Goal: Task Accomplishment & Management: Manage account settings

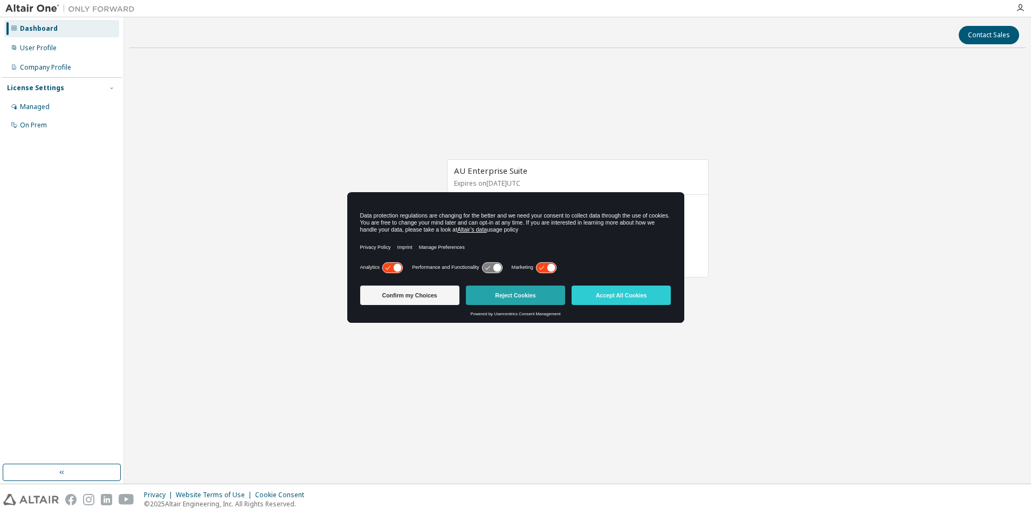
click at [530, 300] on button "Reject Cookies" at bounding box center [515, 294] width 99 height 19
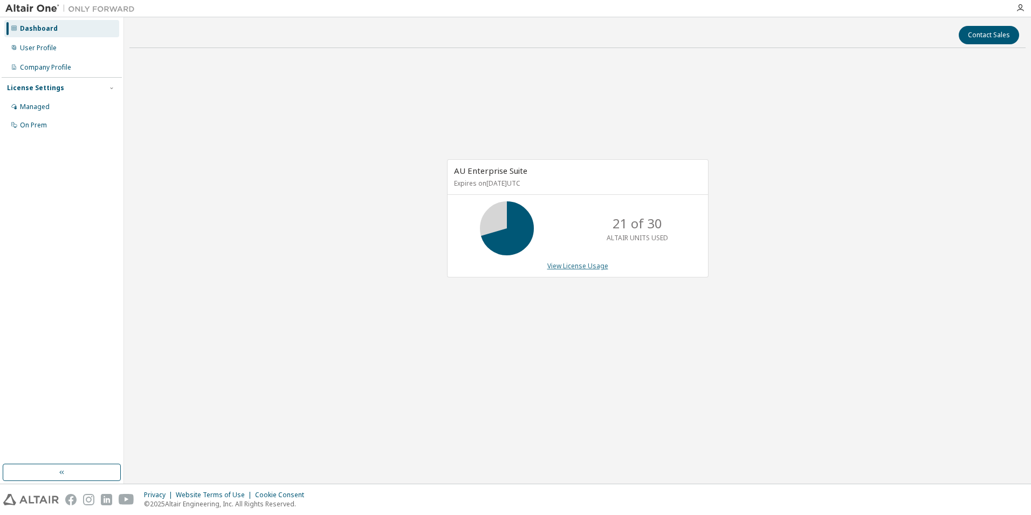
click at [578, 265] on link "View License Usage" at bounding box center [578, 265] width 61 height 9
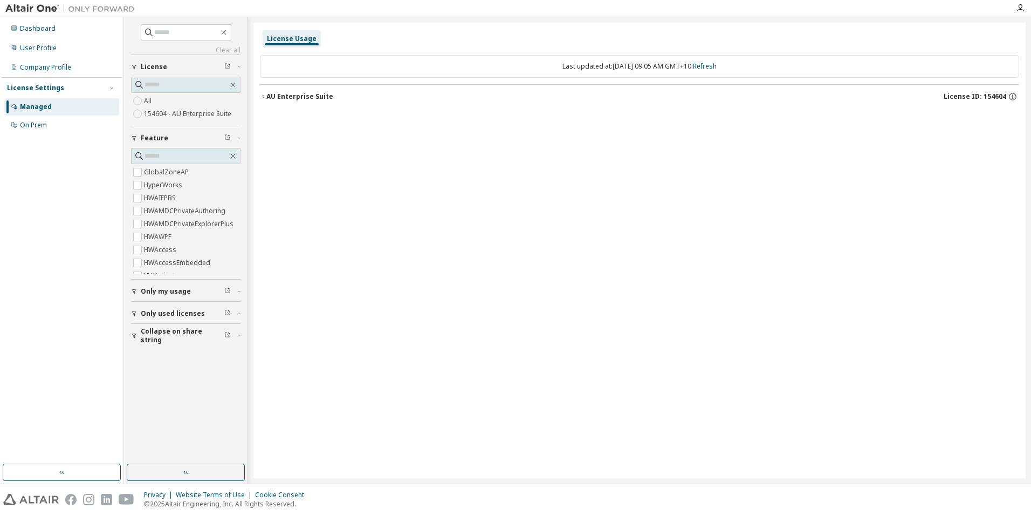
click at [299, 101] on button "AU Enterprise Suite License ID: 154604" at bounding box center [640, 97] width 760 height 24
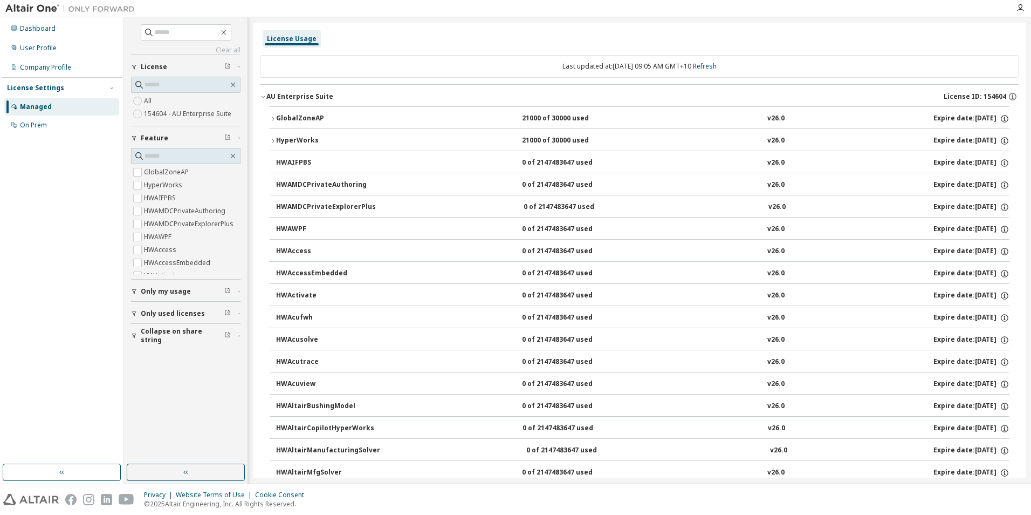
click at [289, 118] on div "GlobalZoneAP" at bounding box center [324, 119] width 97 height 10
